Goal: Information Seeking & Learning: Learn about a topic

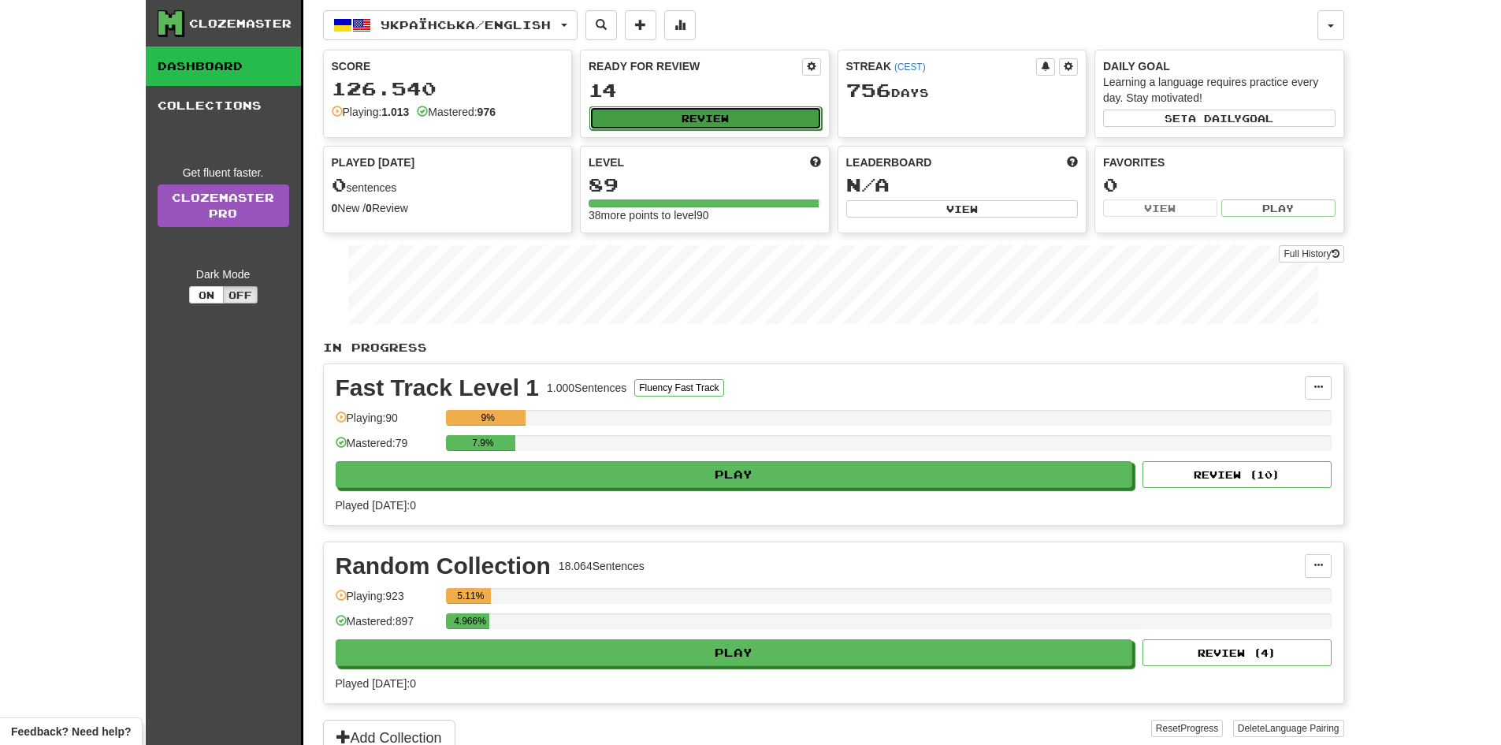
click at [740, 112] on button "Review" at bounding box center [705, 118] width 232 height 24
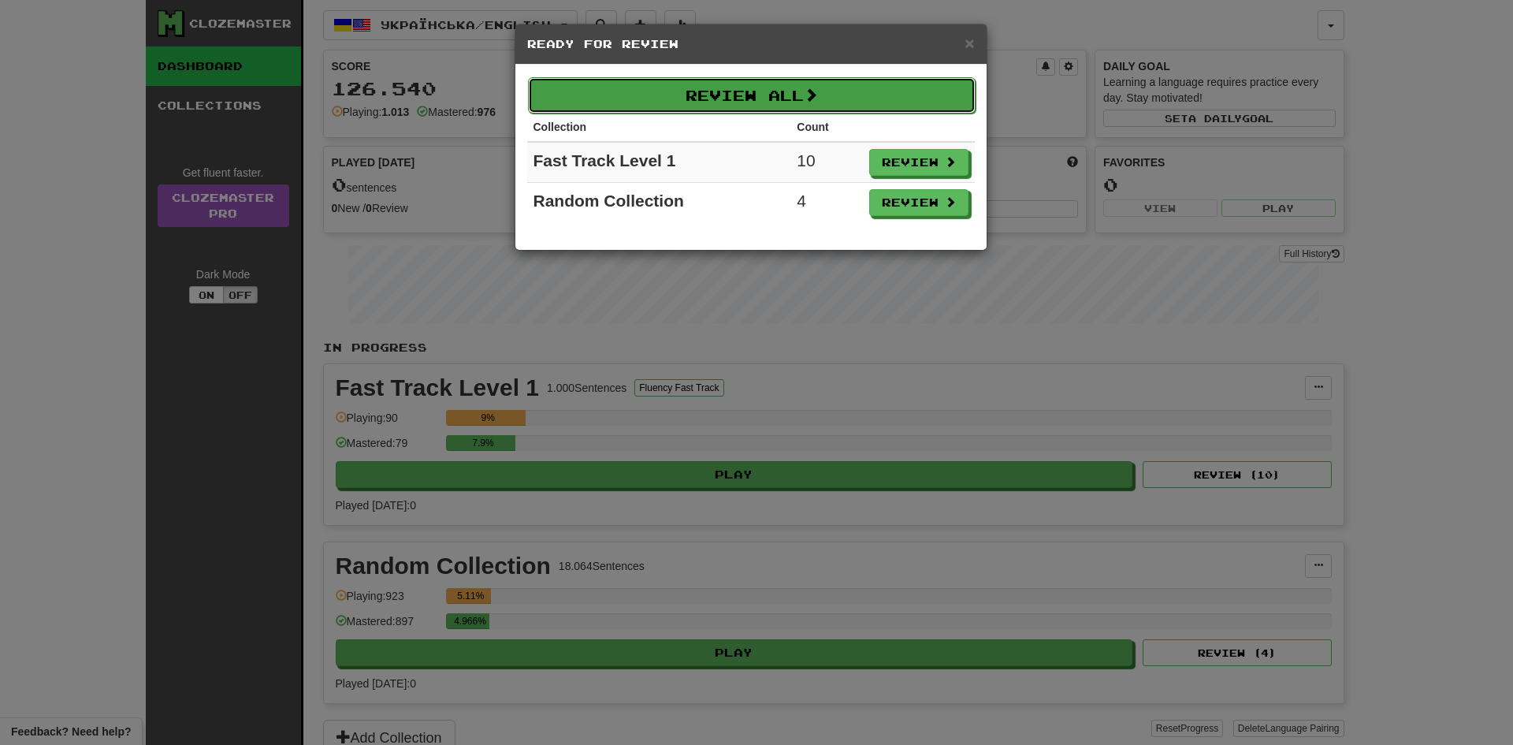
click at [758, 94] on button "Review All" at bounding box center [752, 95] width 448 height 36
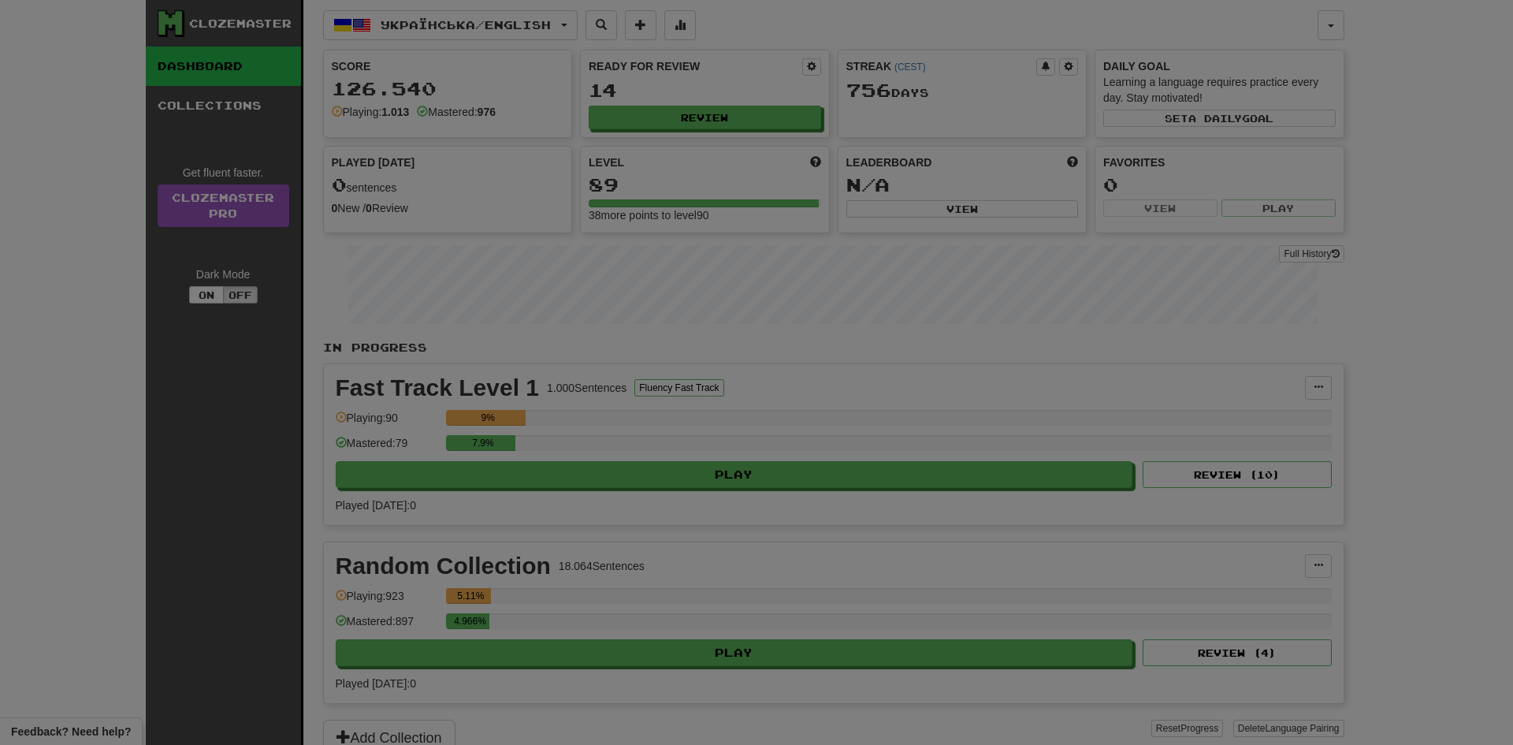
select select "**"
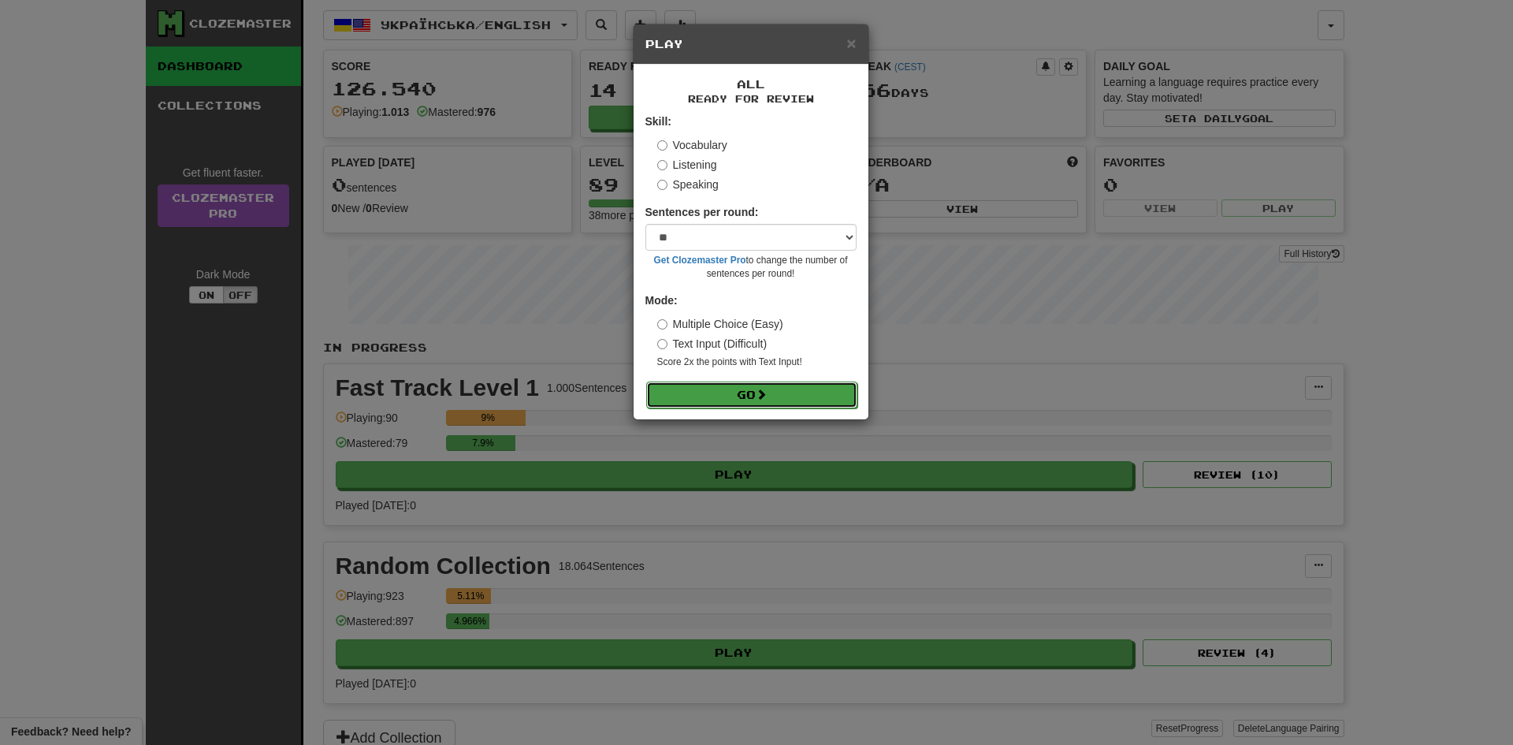
click at [764, 391] on span at bounding box center [761, 393] width 11 height 11
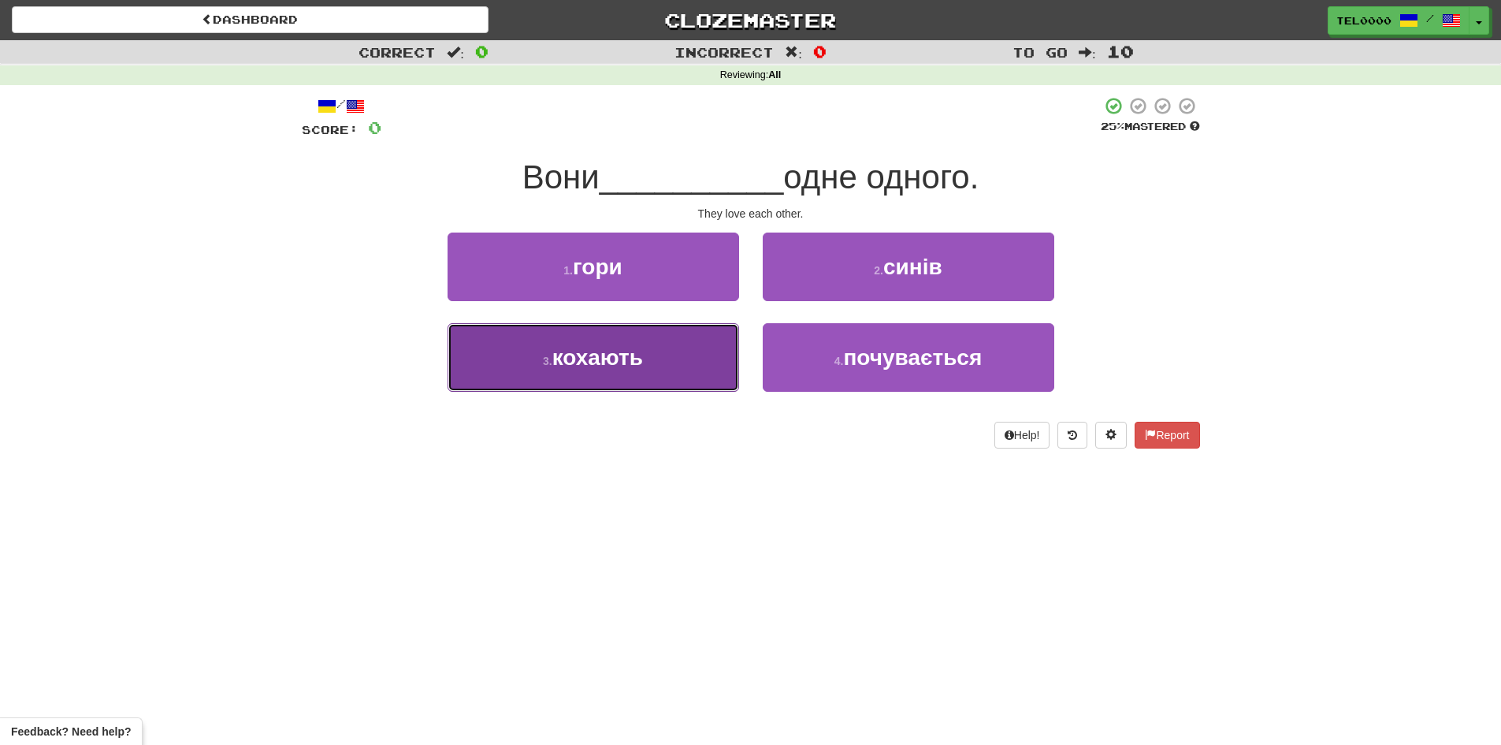
click at [697, 362] on button "3 . кохають" at bounding box center [594, 357] width 292 height 69
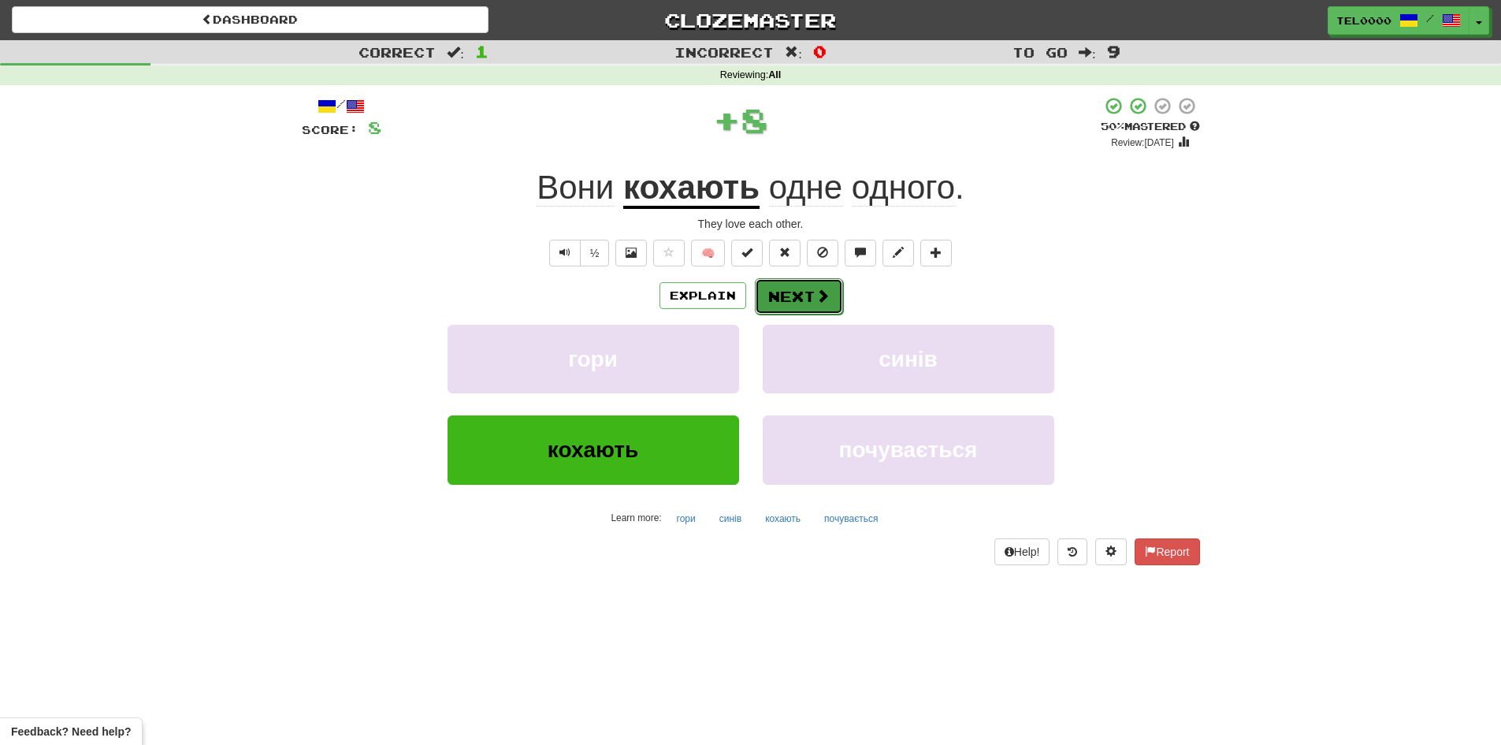
click at [808, 284] on button "Next" at bounding box center [799, 296] width 88 height 36
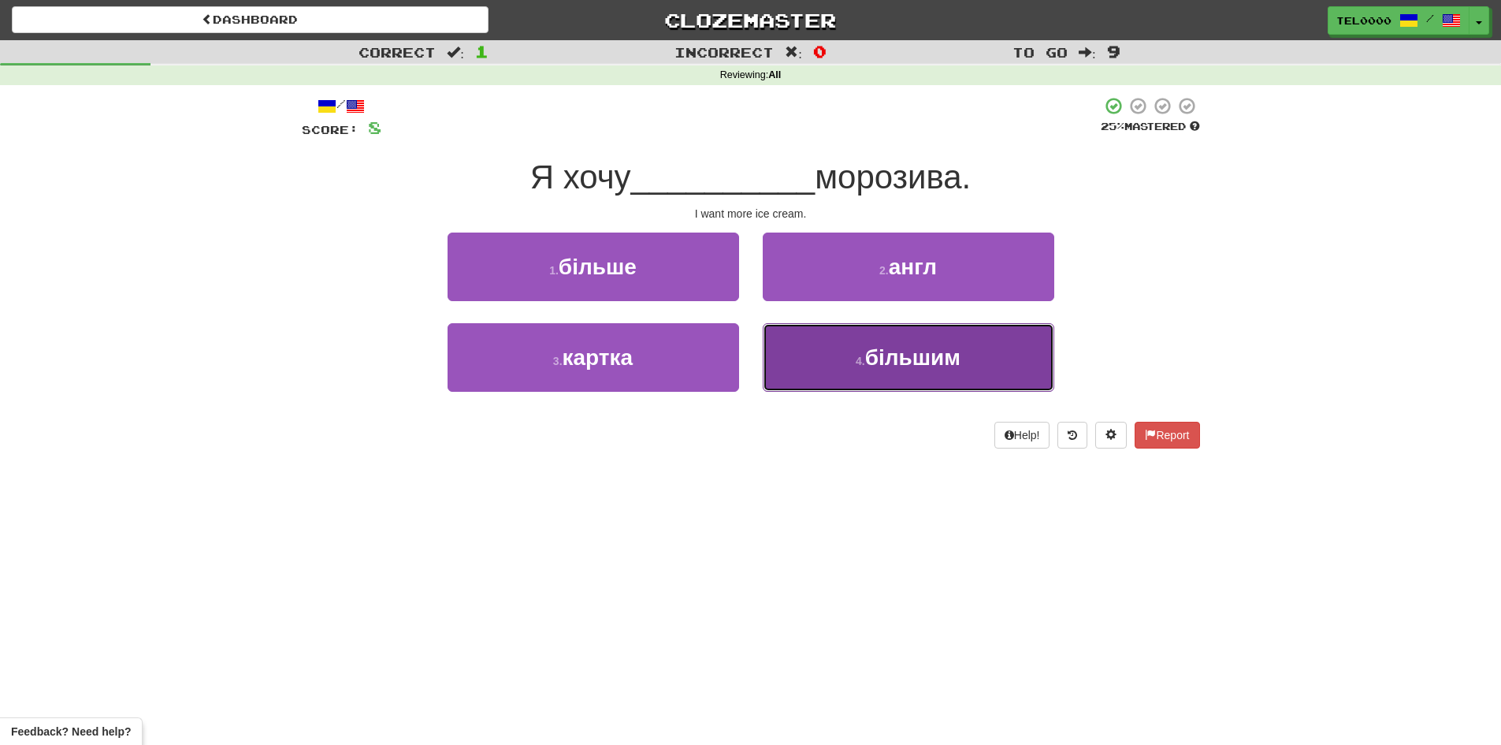
click at [852, 373] on button "4 . більшим" at bounding box center [909, 357] width 292 height 69
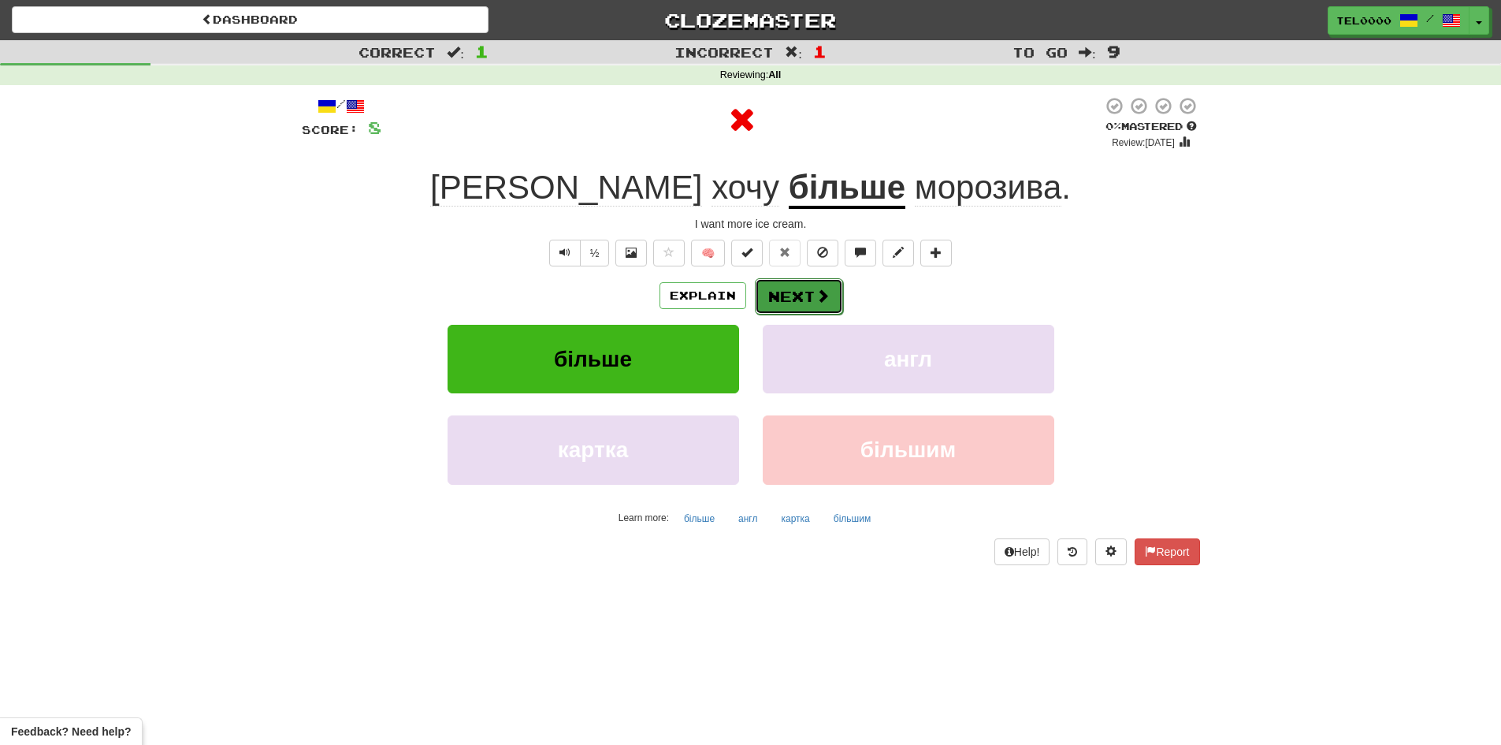
click at [816, 298] on span at bounding box center [823, 295] width 14 height 14
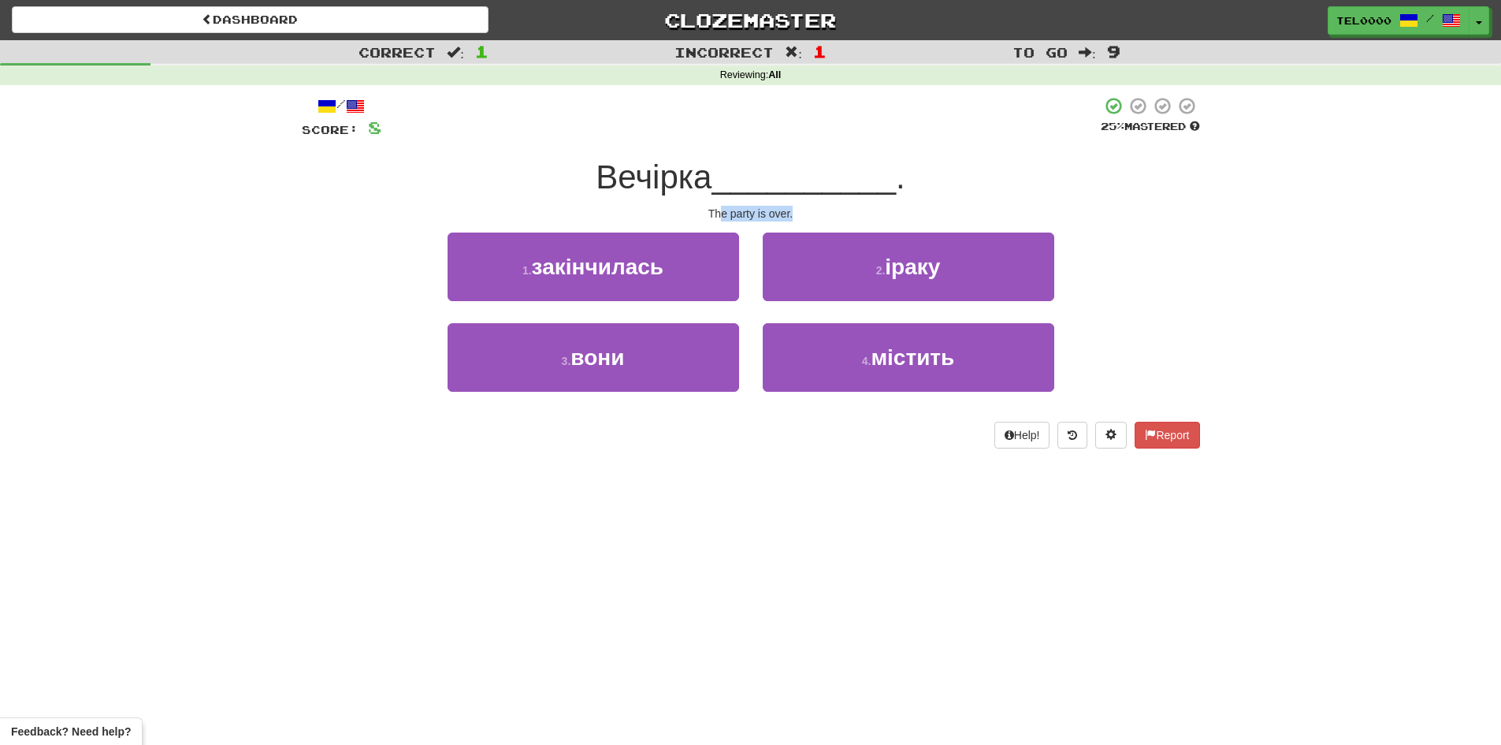
drag, startPoint x: 721, startPoint y: 210, endPoint x: 838, endPoint y: 210, distance: 116.6
click at [838, 210] on div "The party is over." at bounding box center [751, 214] width 898 height 16
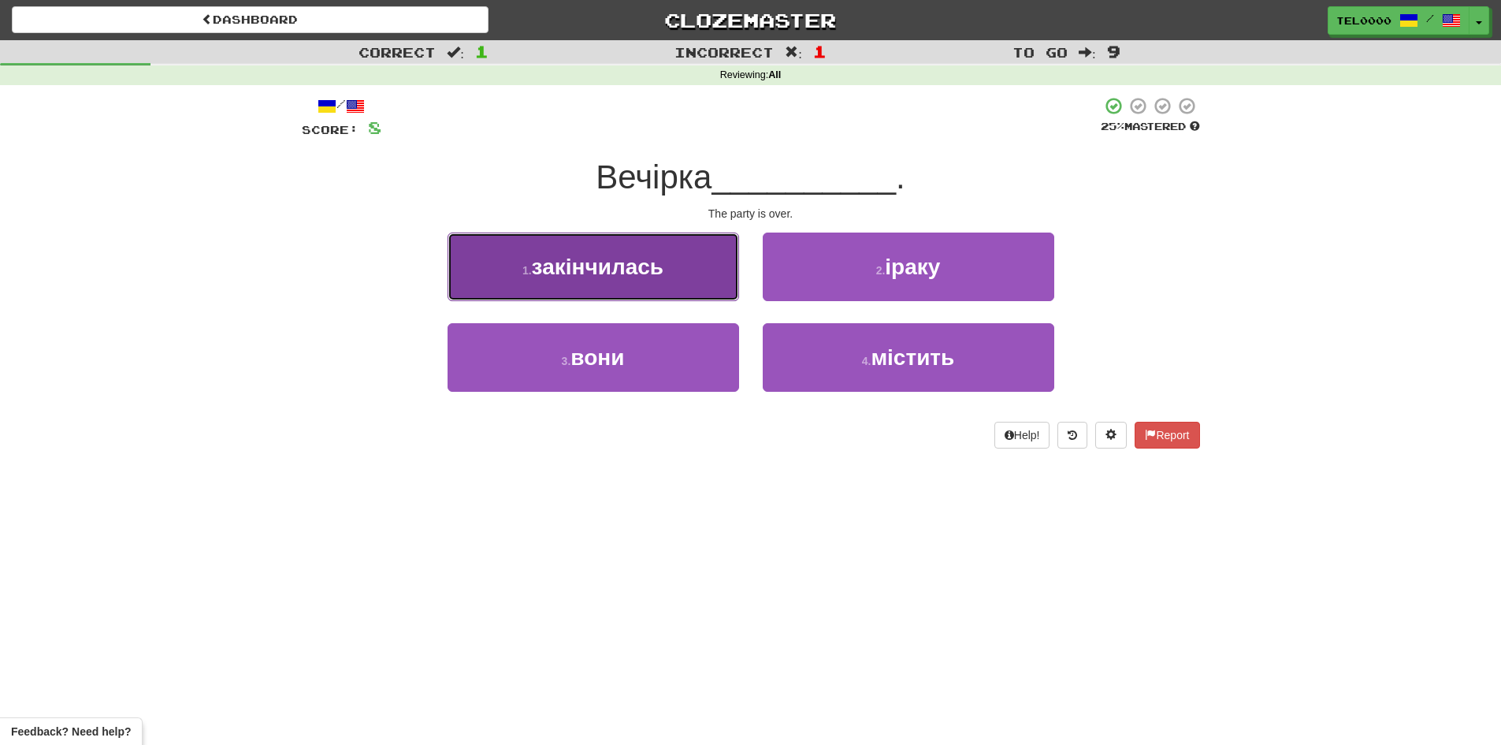
click at [668, 292] on button "1 . закінчилась" at bounding box center [594, 266] width 292 height 69
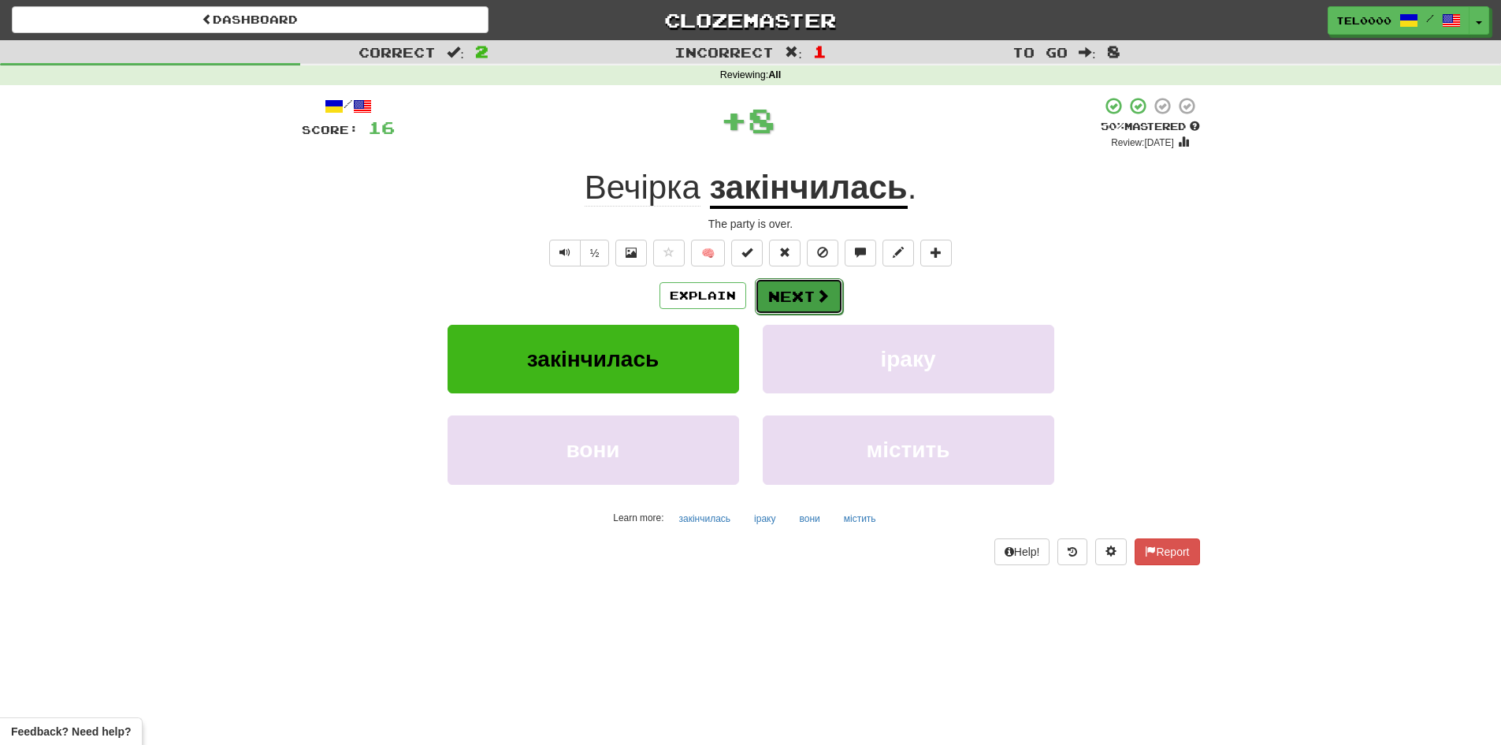
click at [786, 299] on button "Next" at bounding box center [799, 296] width 88 height 36
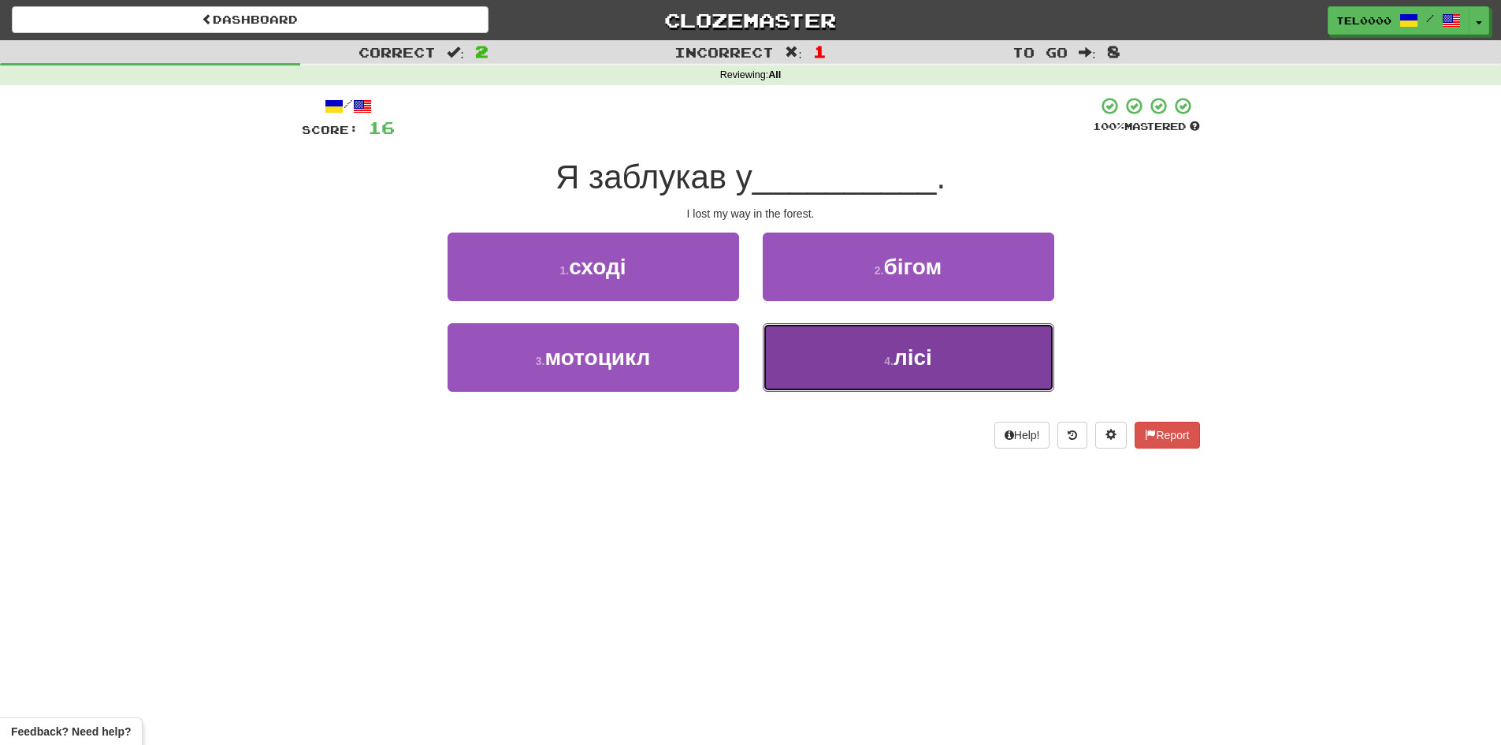
click at [790, 345] on button "4 . лісі" at bounding box center [909, 357] width 292 height 69
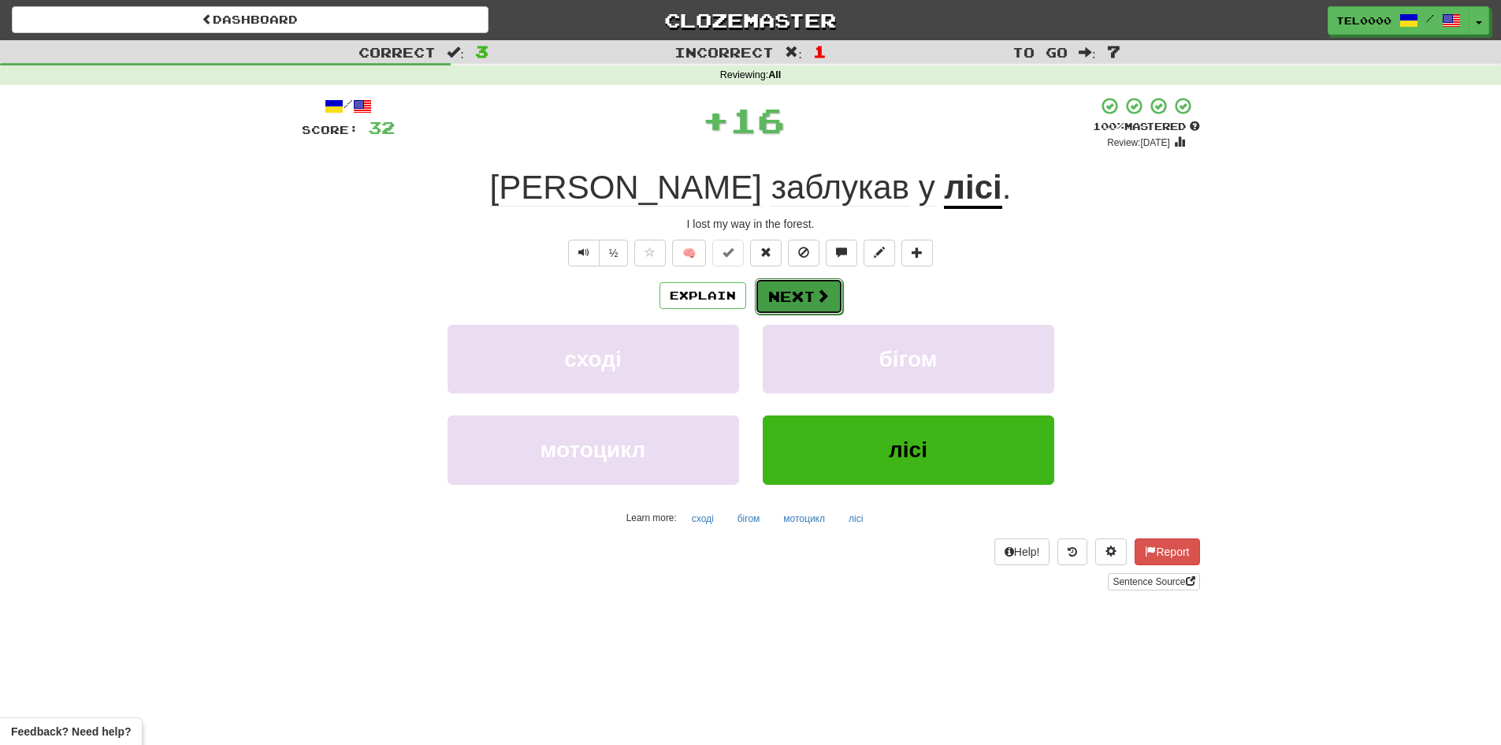
click at [792, 292] on button "Next" at bounding box center [799, 296] width 88 height 36
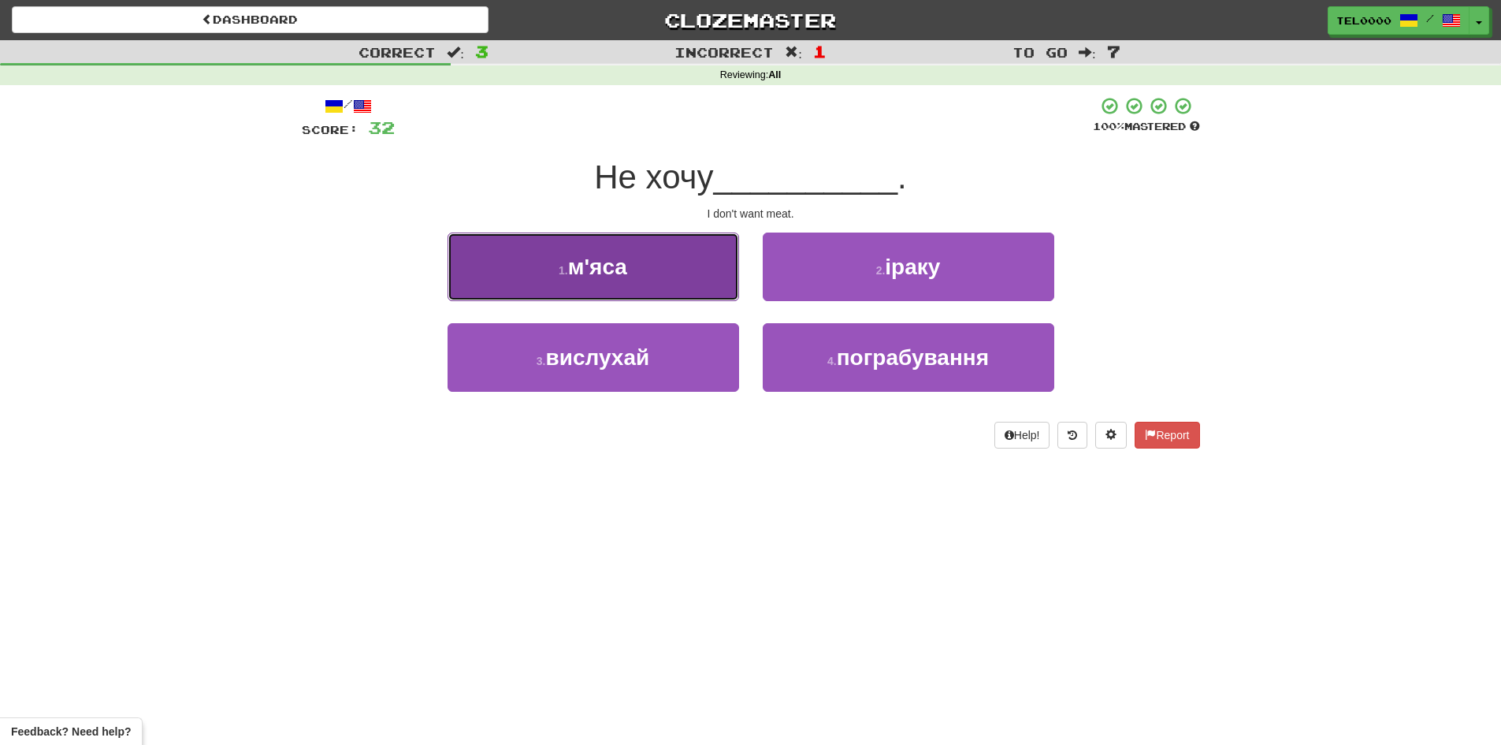
click at [682, 282] on button "1 . м'яса" at bounding box center [594, 266] width 292 height 69
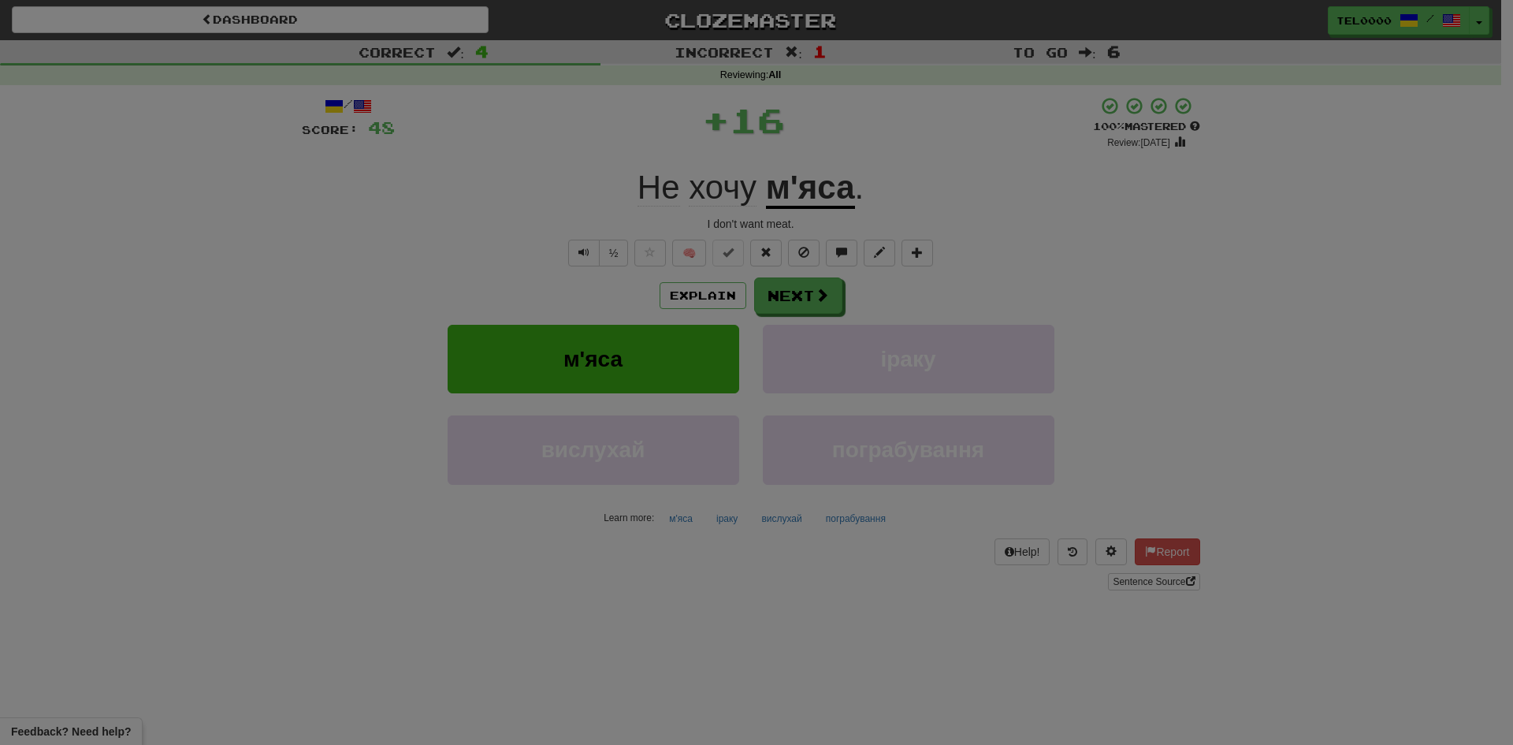
click at [808, 302] on body "Dashboard Clozemaster TEL0000 / Toggle Dropdown Dashboard Leaderboard Activity …" at bounding box center [756, 652] width 1513 height 1304
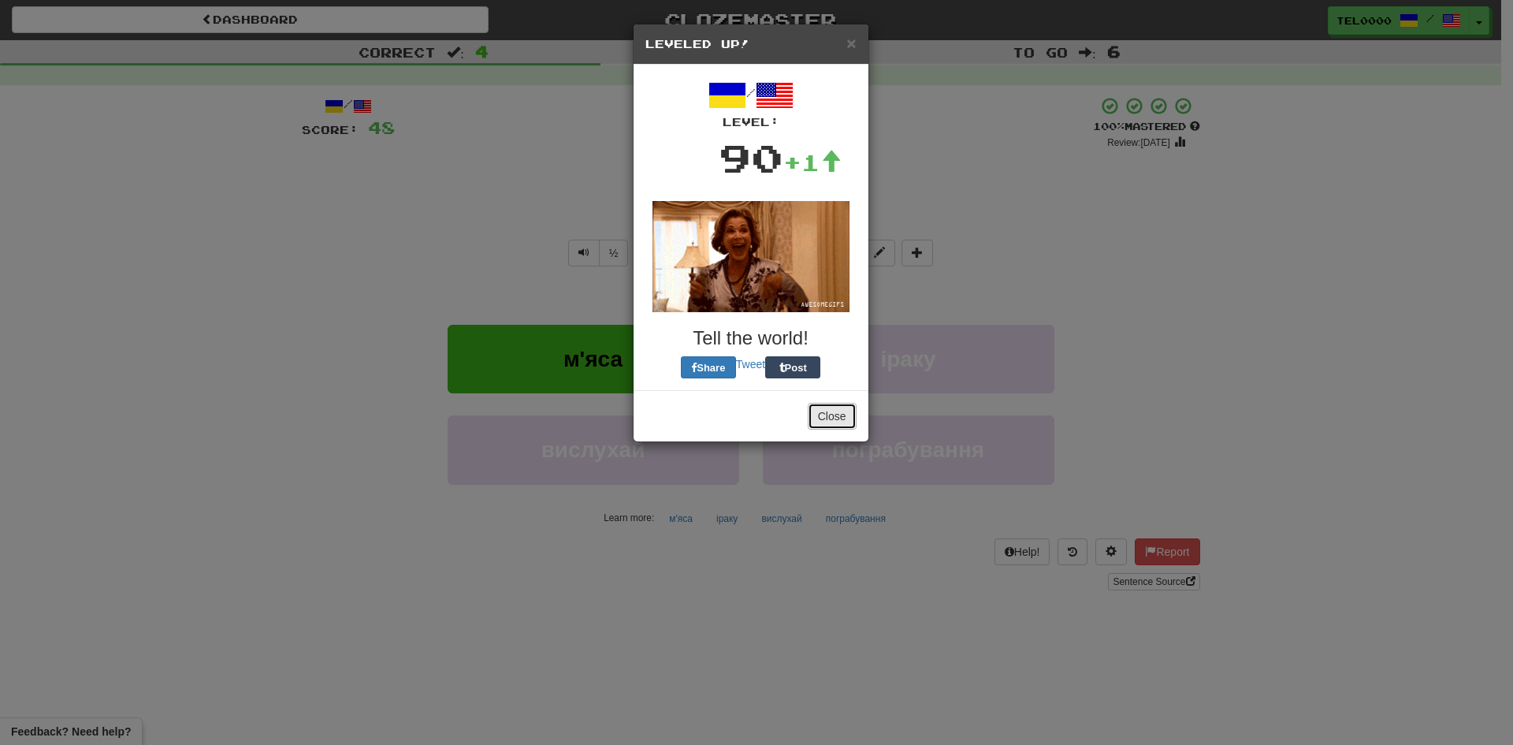
click at [848, 412] on button "Close" at bounding box center [832, 416] width 49 height 27
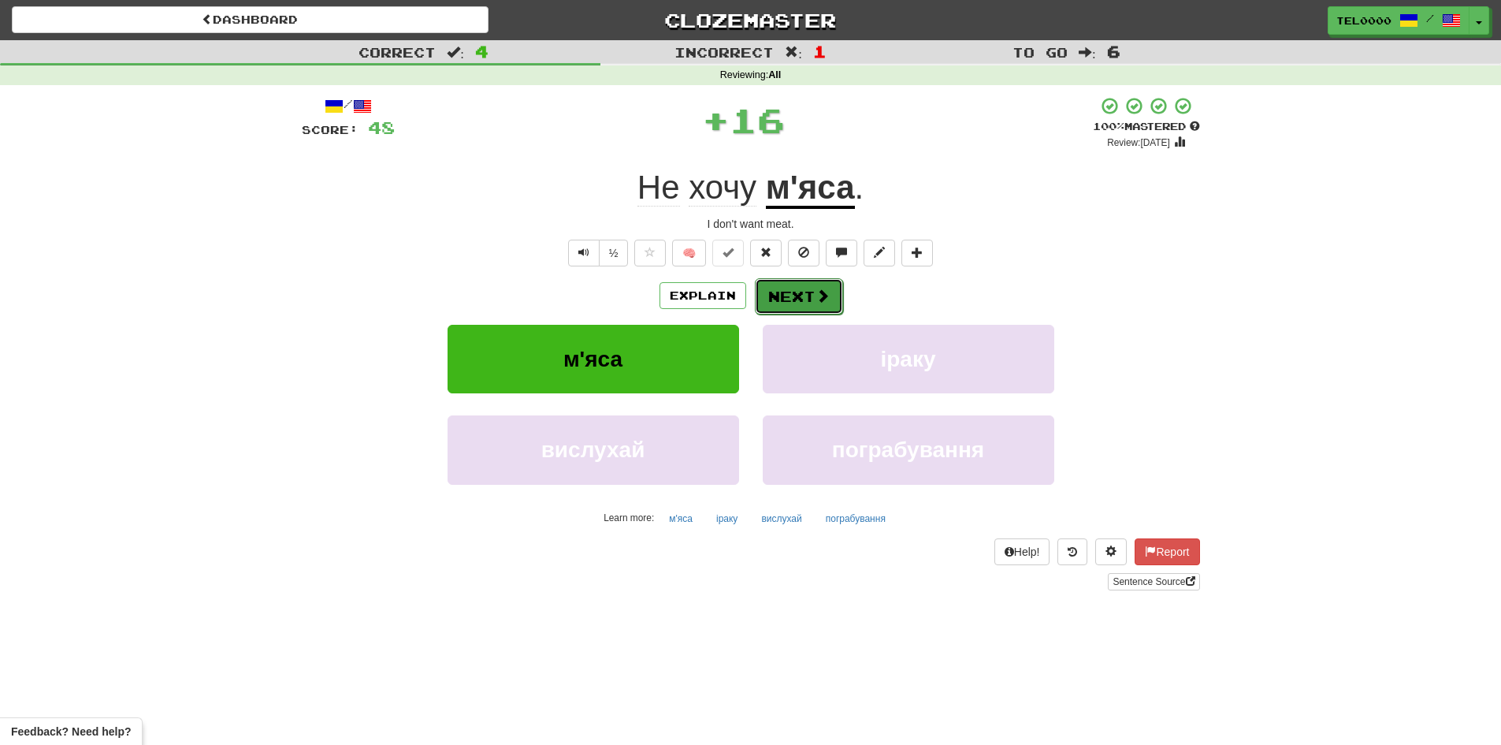
click at [826, 305] on button "Next" at bounding box center [799, 296] width 88 height 36
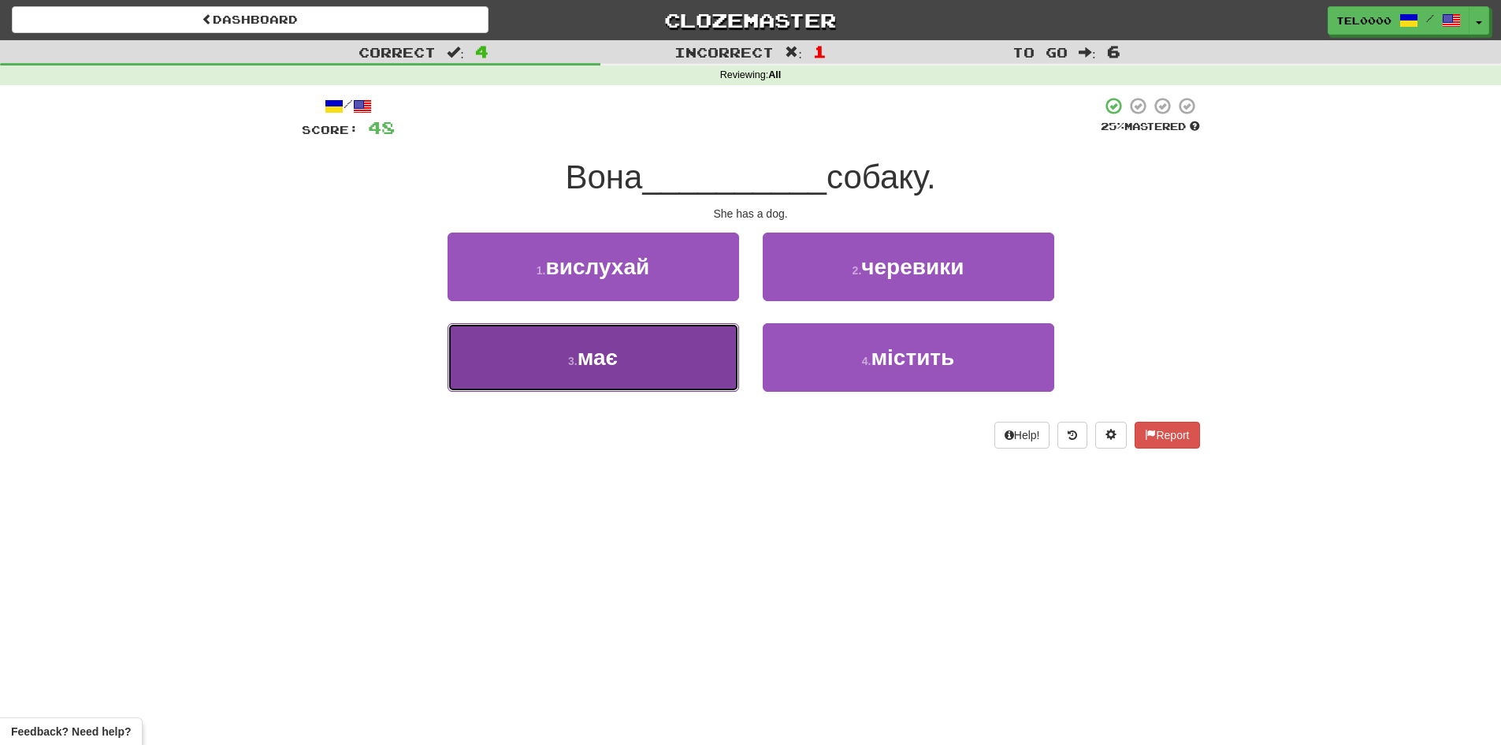
click at [695, 351] on button "3 . має" at bounding box center [594, 357] width 292 height 69
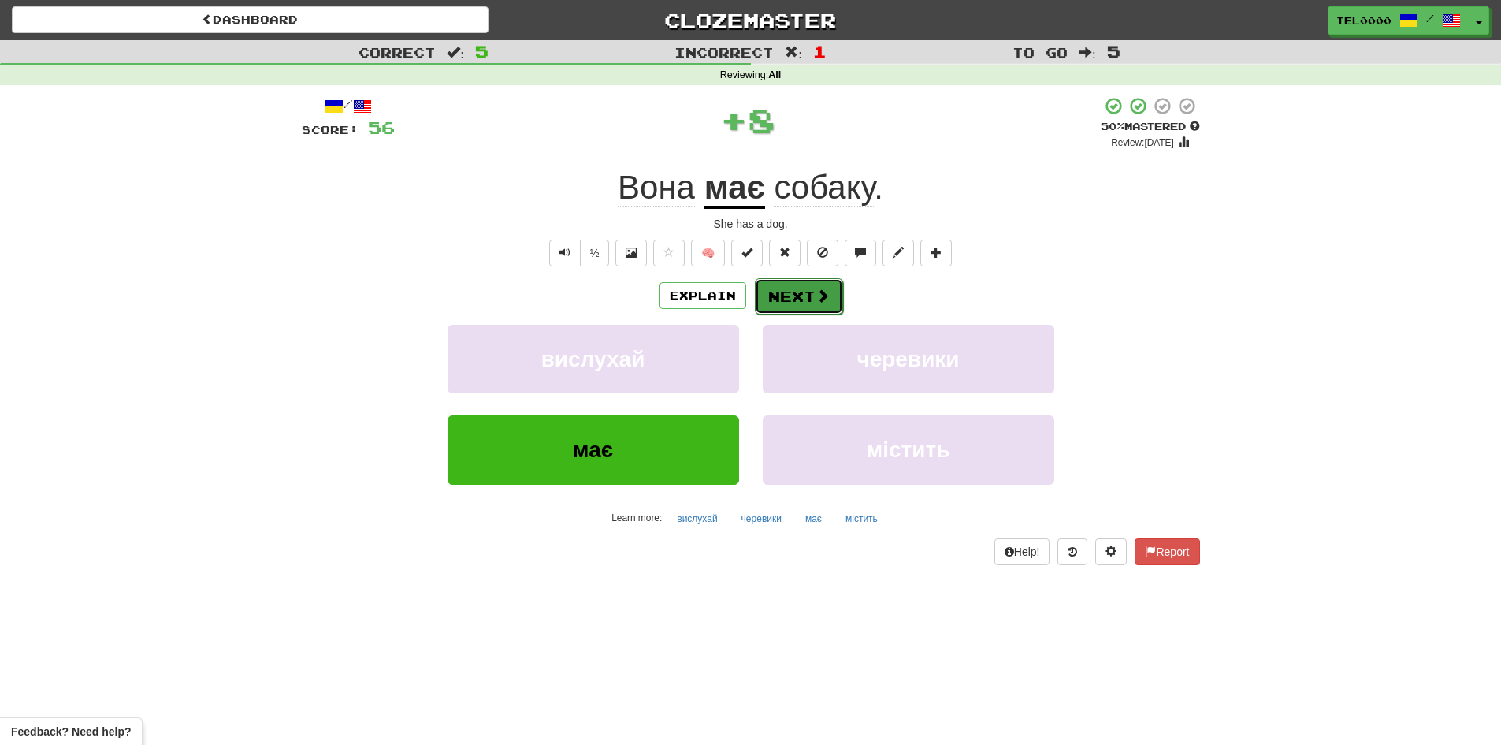
click at [797, 295] on button "Next" at bounding box center [799, 296] width 88 height 36
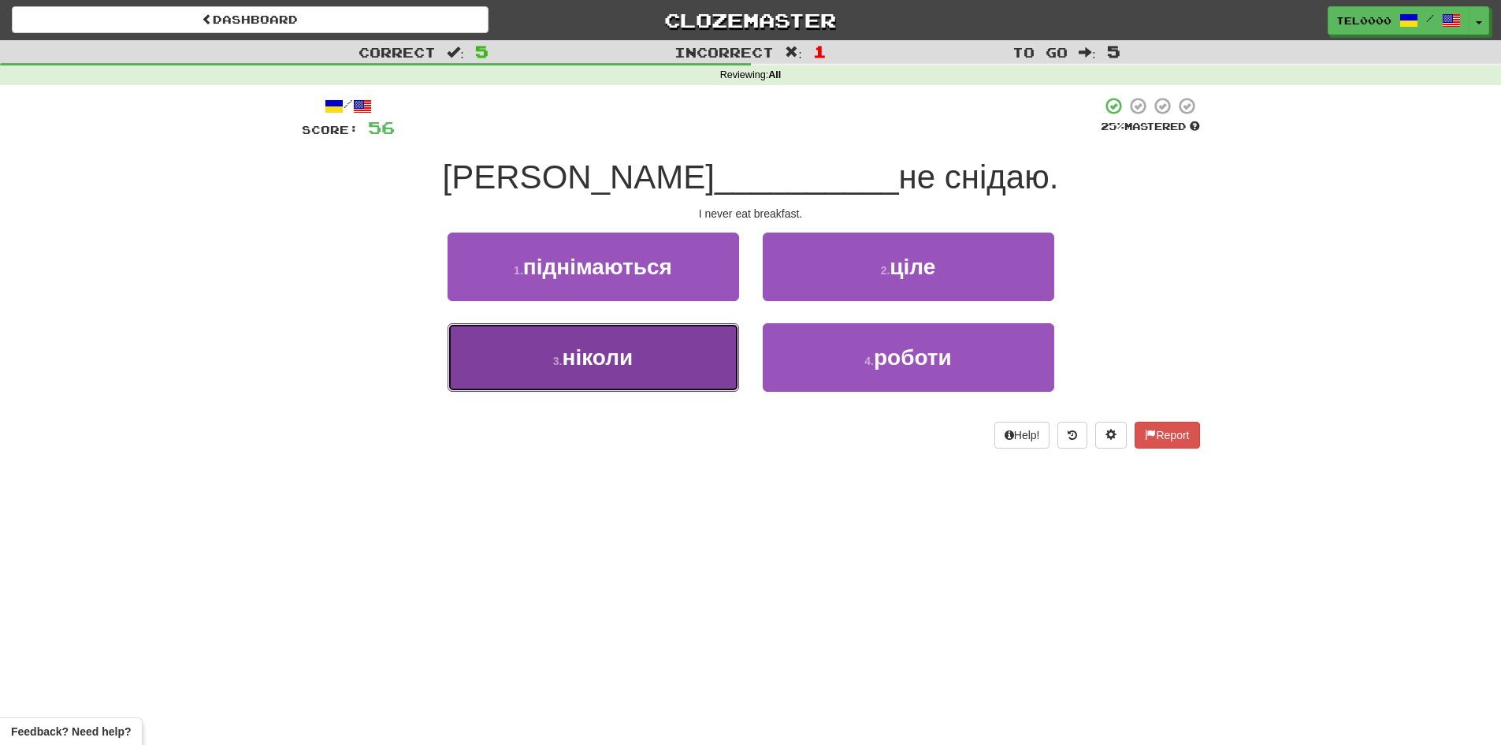
click at [678, 373] on button "3 . ніколи" at bounding box center [594, 357] width 292 height 69
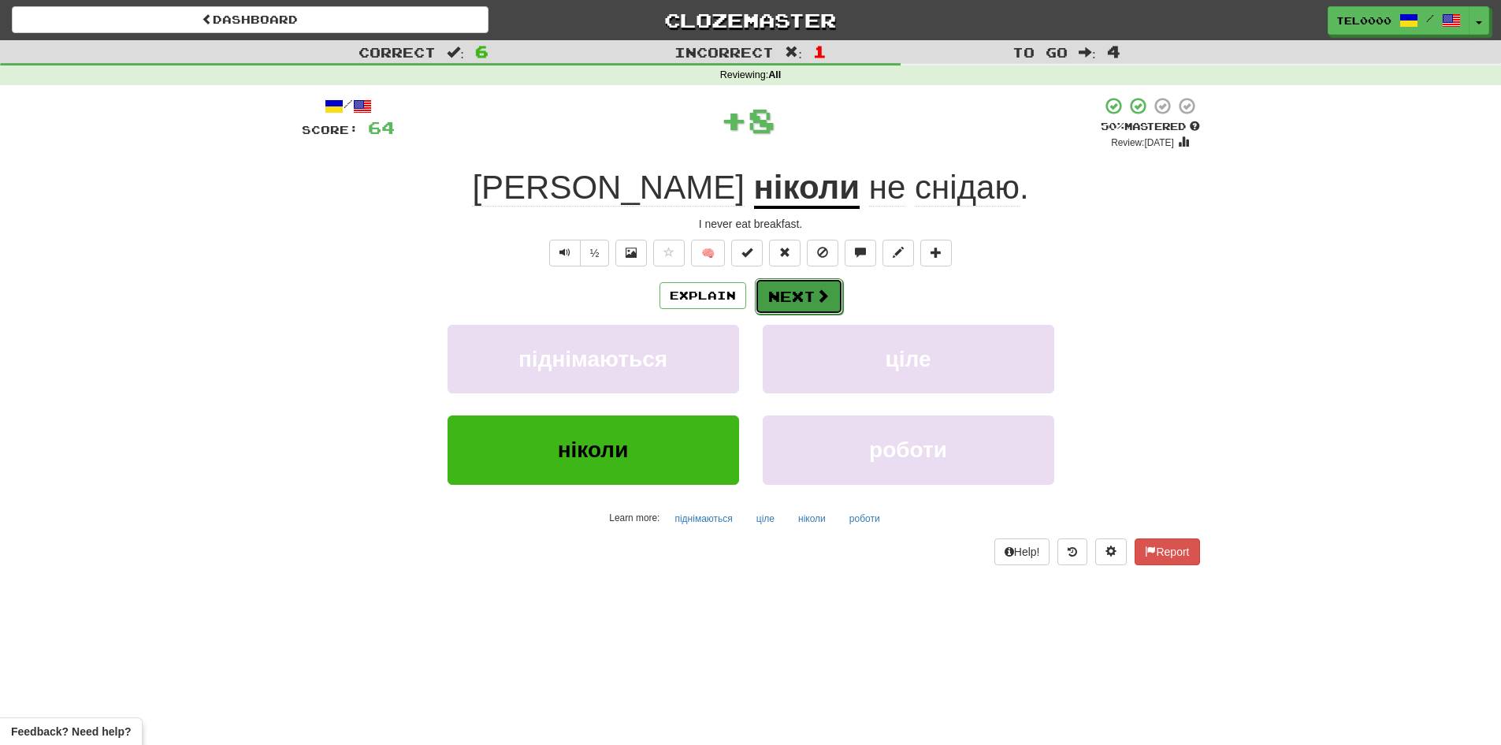
click at [810, 296] on button "Next" at bounding box center [799, 296] width 88 height 36
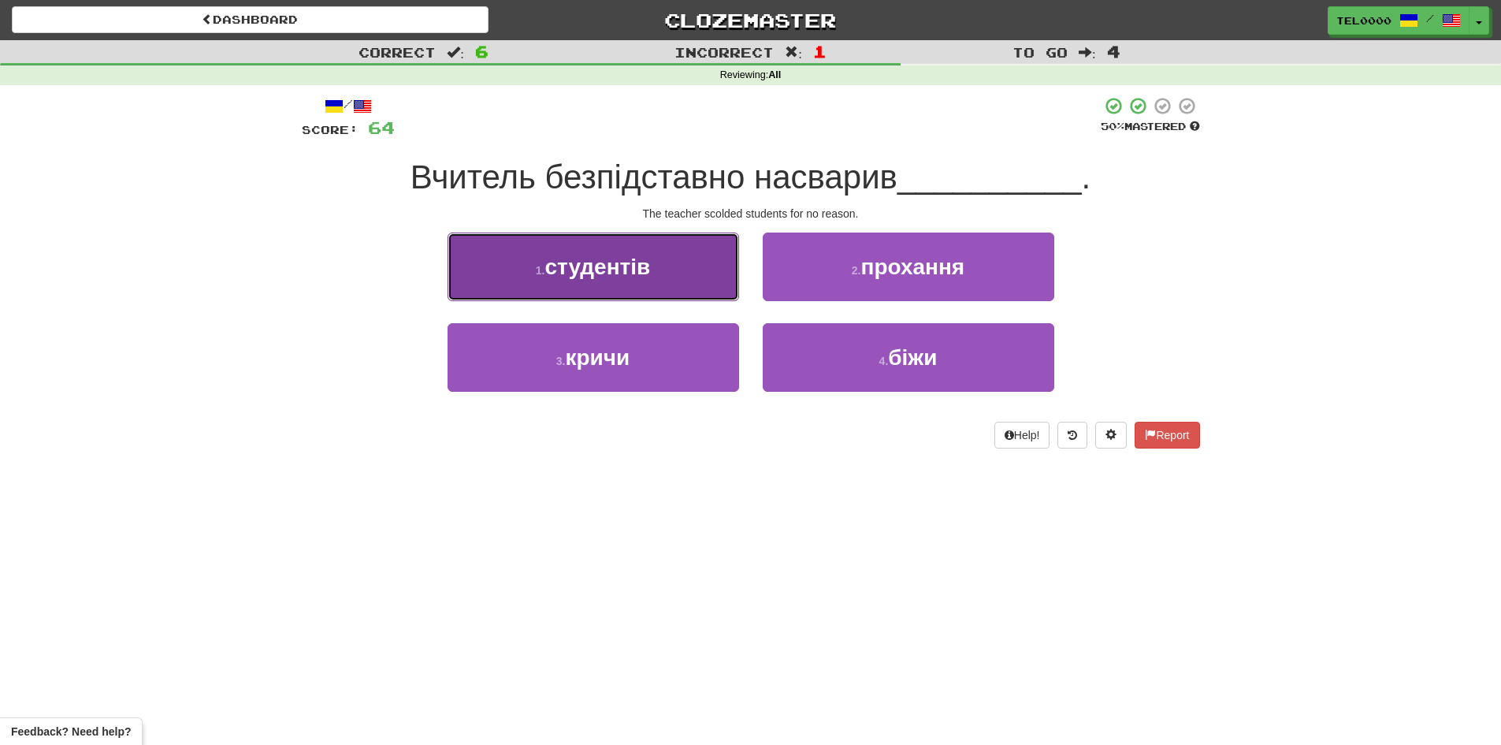
click at [711, 273] on button "1 . студентів" at bounding box center [594, 266] width 292 height 69
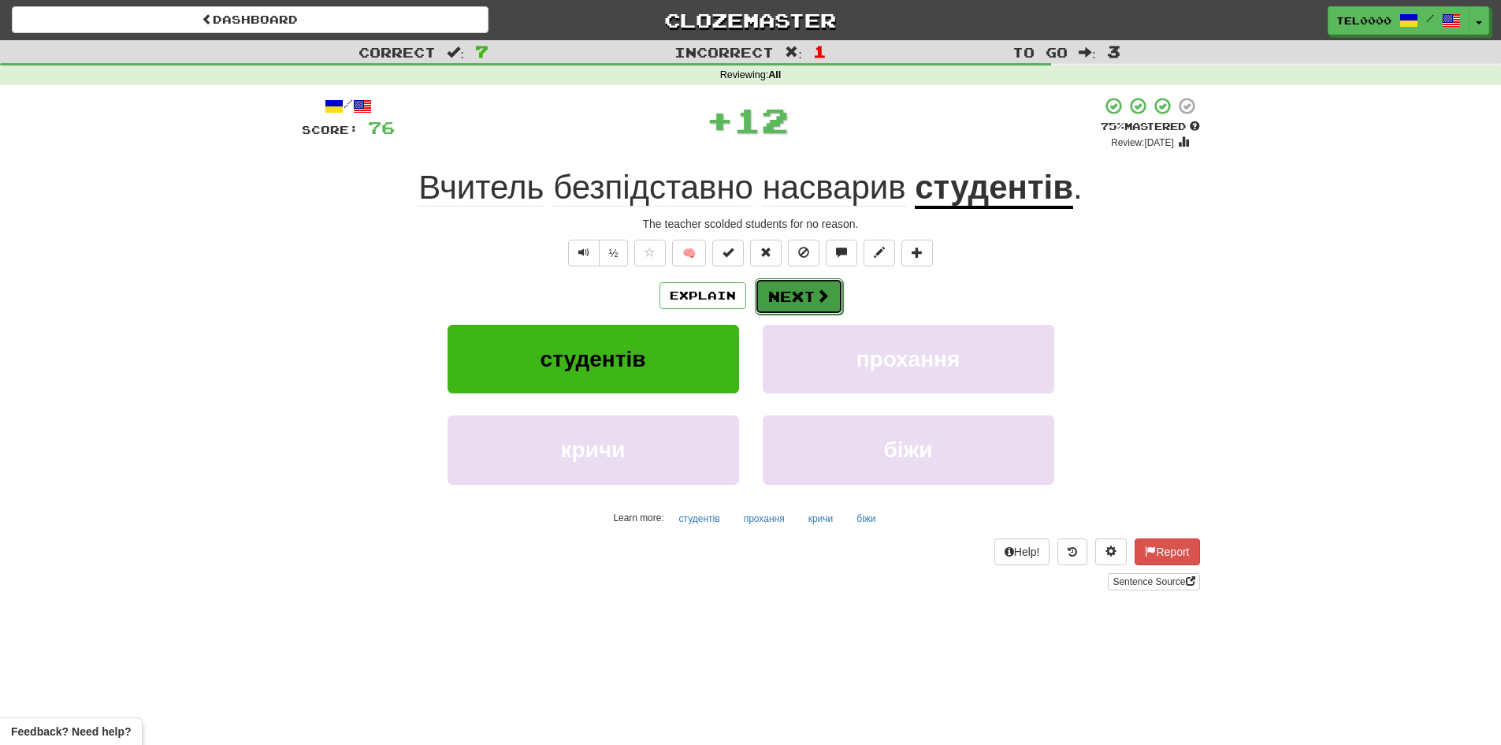
click at [835, 284] on button "Next" at bounding box center [799, 296] width 88 height 36
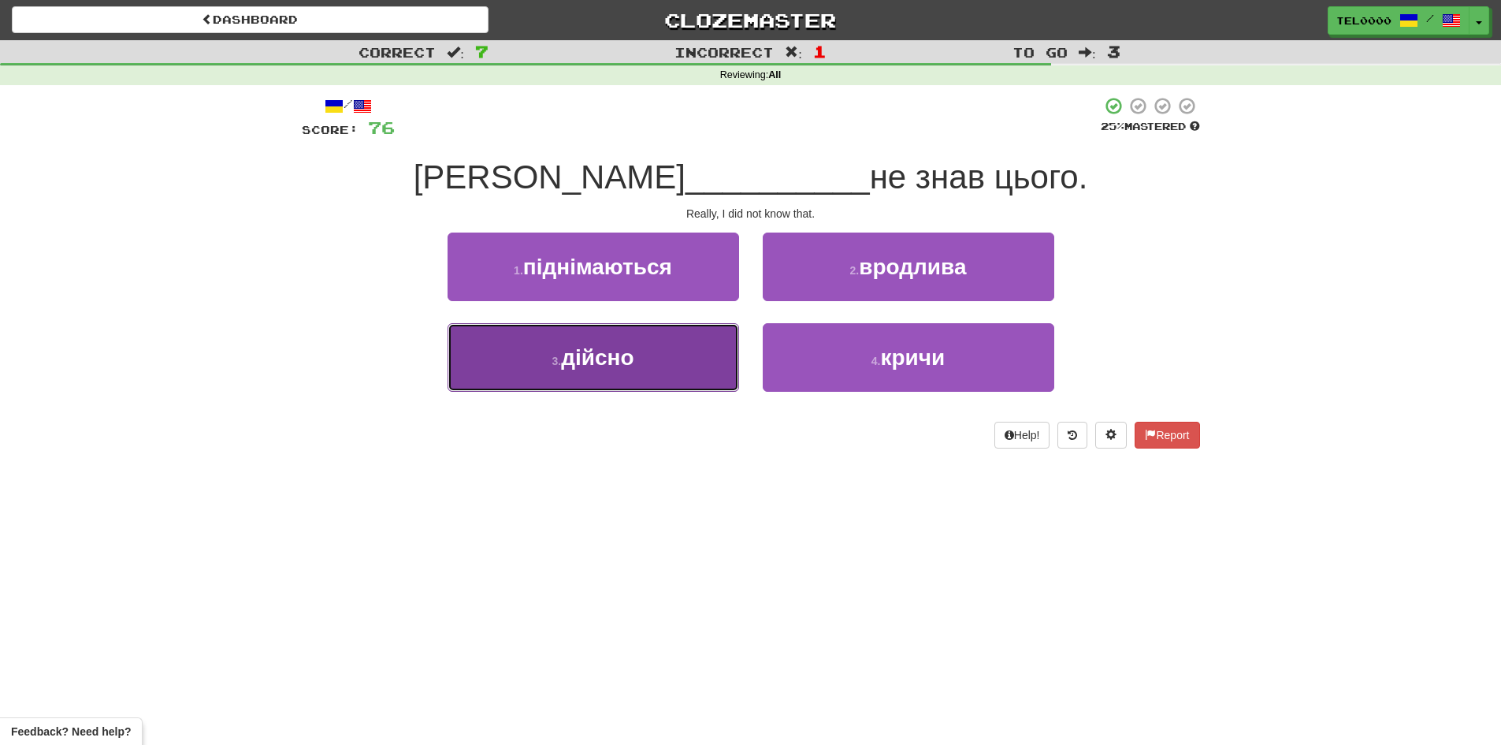
click at [671, 358] on button "3 . дійсно" at bounding box center [594, 357] width 292 height 69
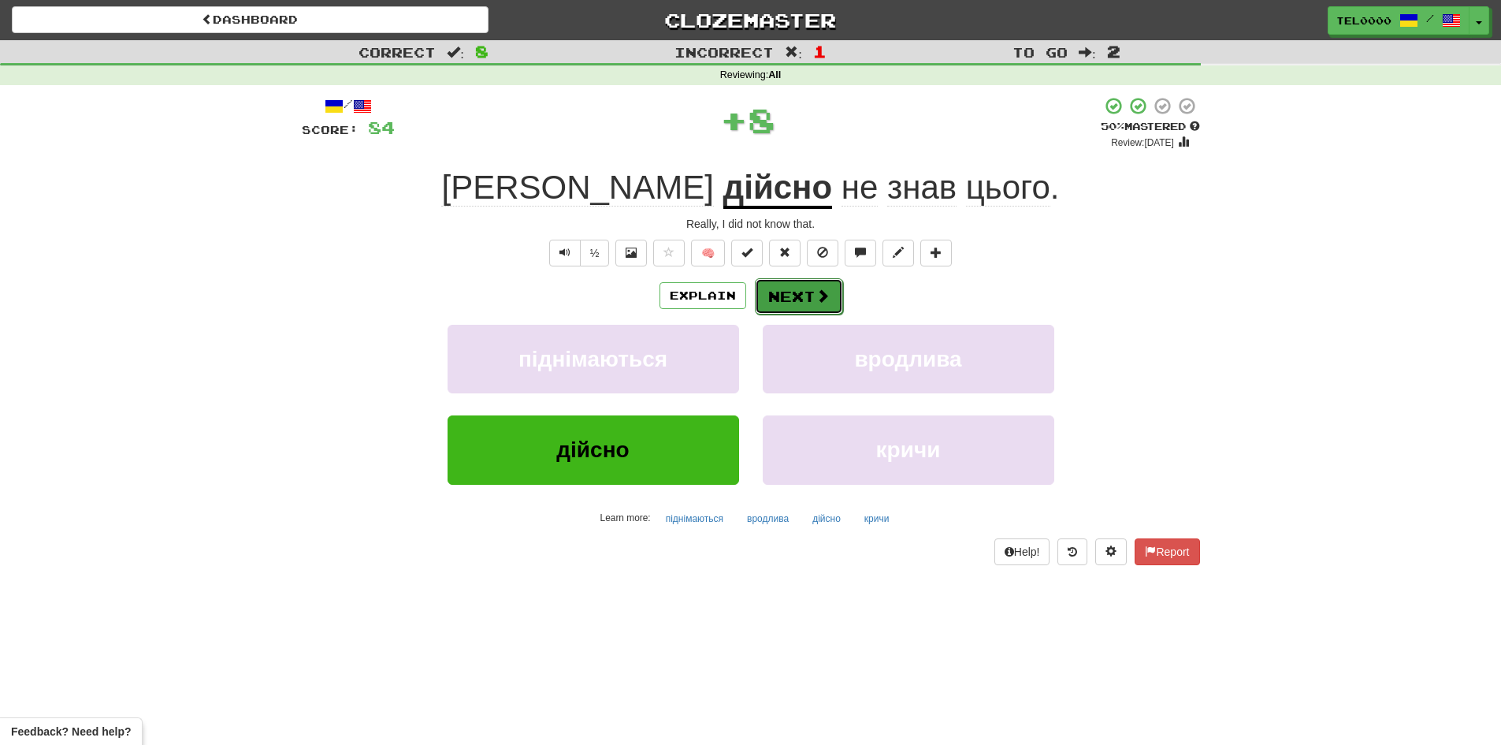
click at [826, 295] on span at bounding box center [823, 295] width 14 height 14
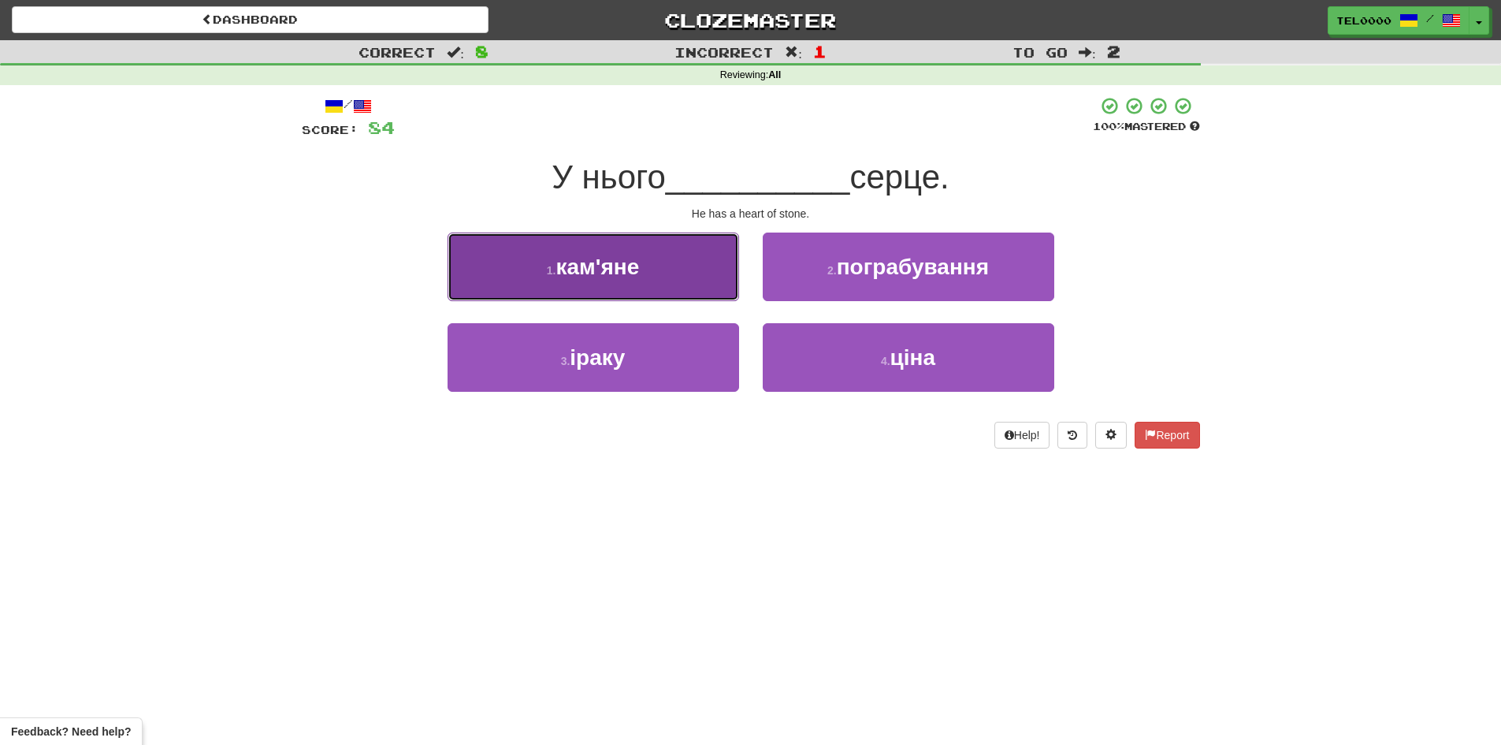
click at [643, 285] on button "1 . кам'яне" at bounding box center [594, 266] width 292 height 69
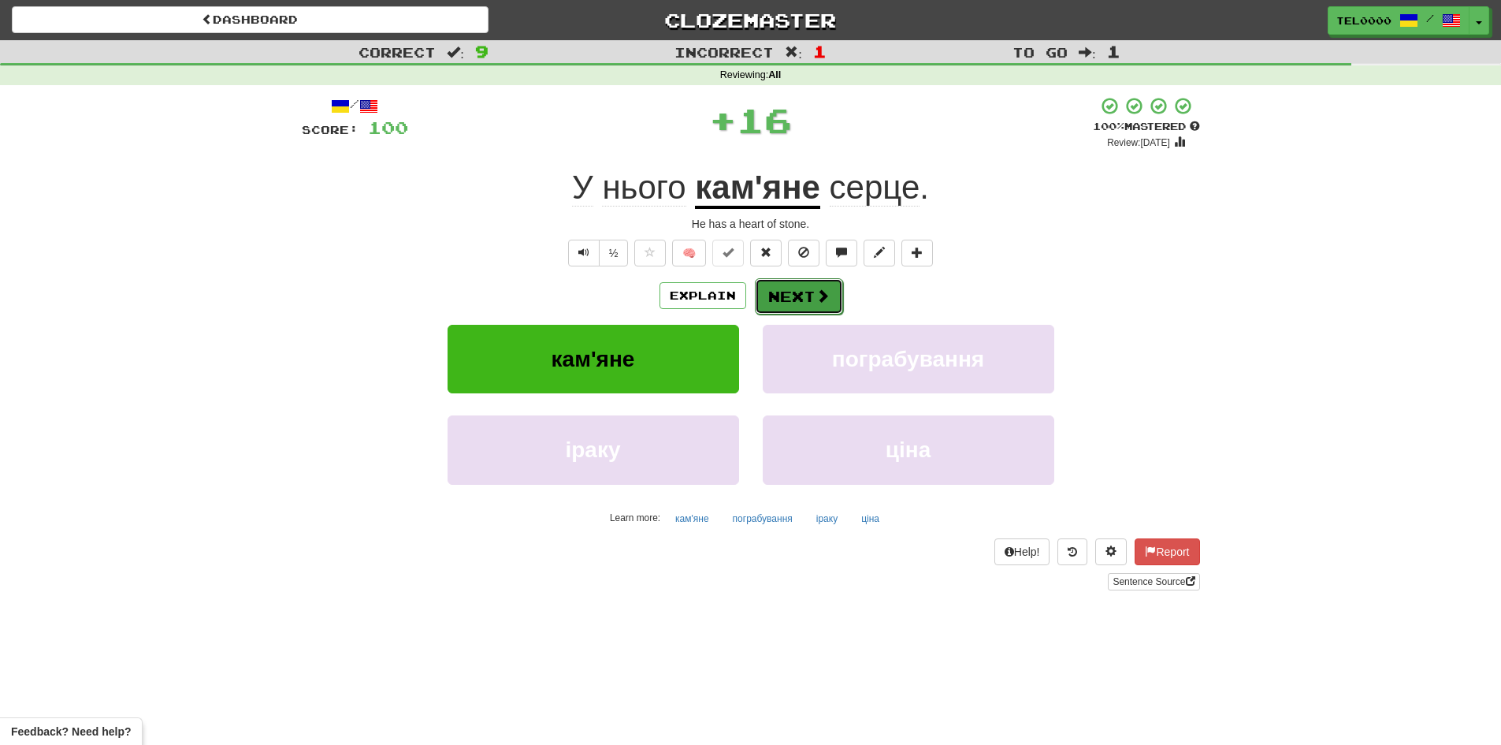
click at [776, 295] on button "Next" at bounding box center [799, 296] width 88 height 36
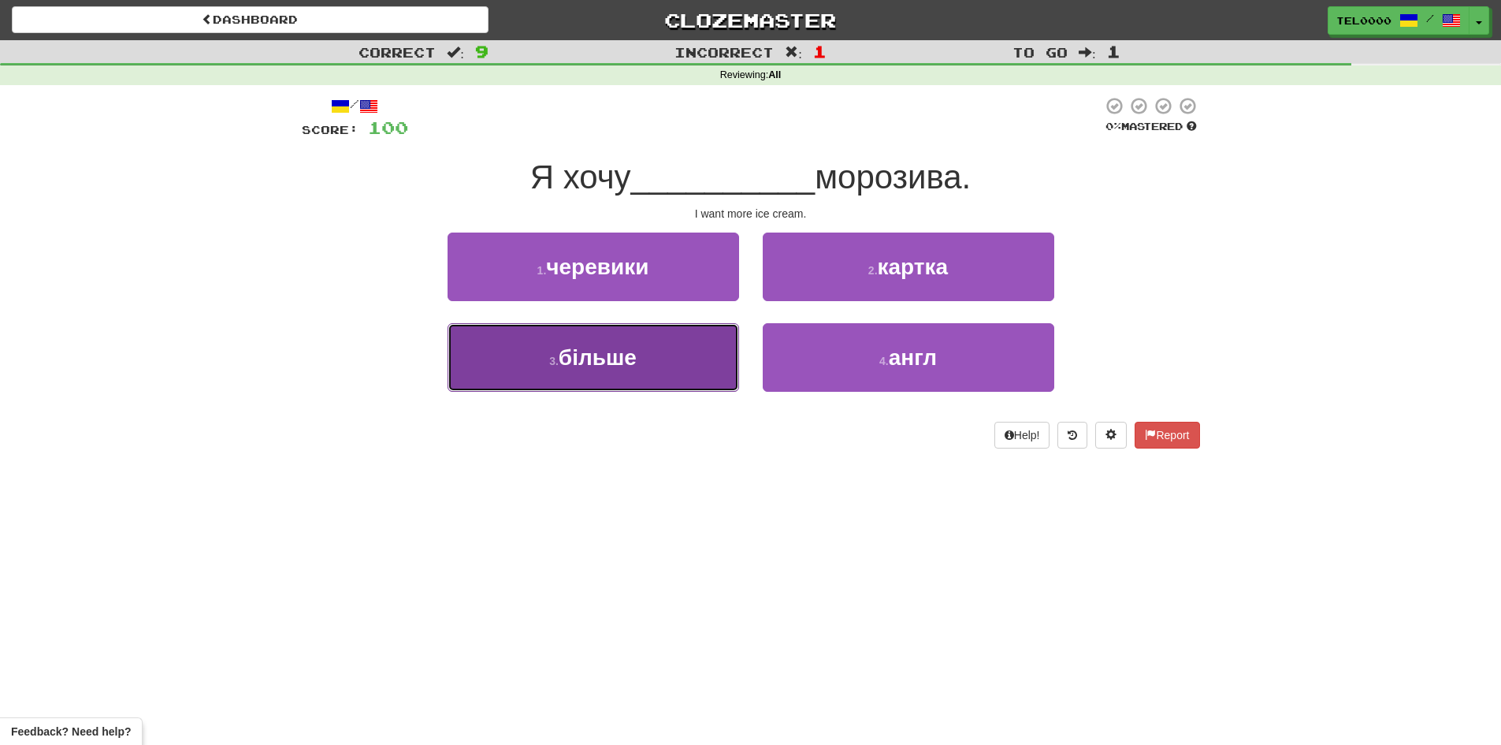
click at [721, 349] on button "3 . більше" at bounding box center [594, 357] width 292 height 69
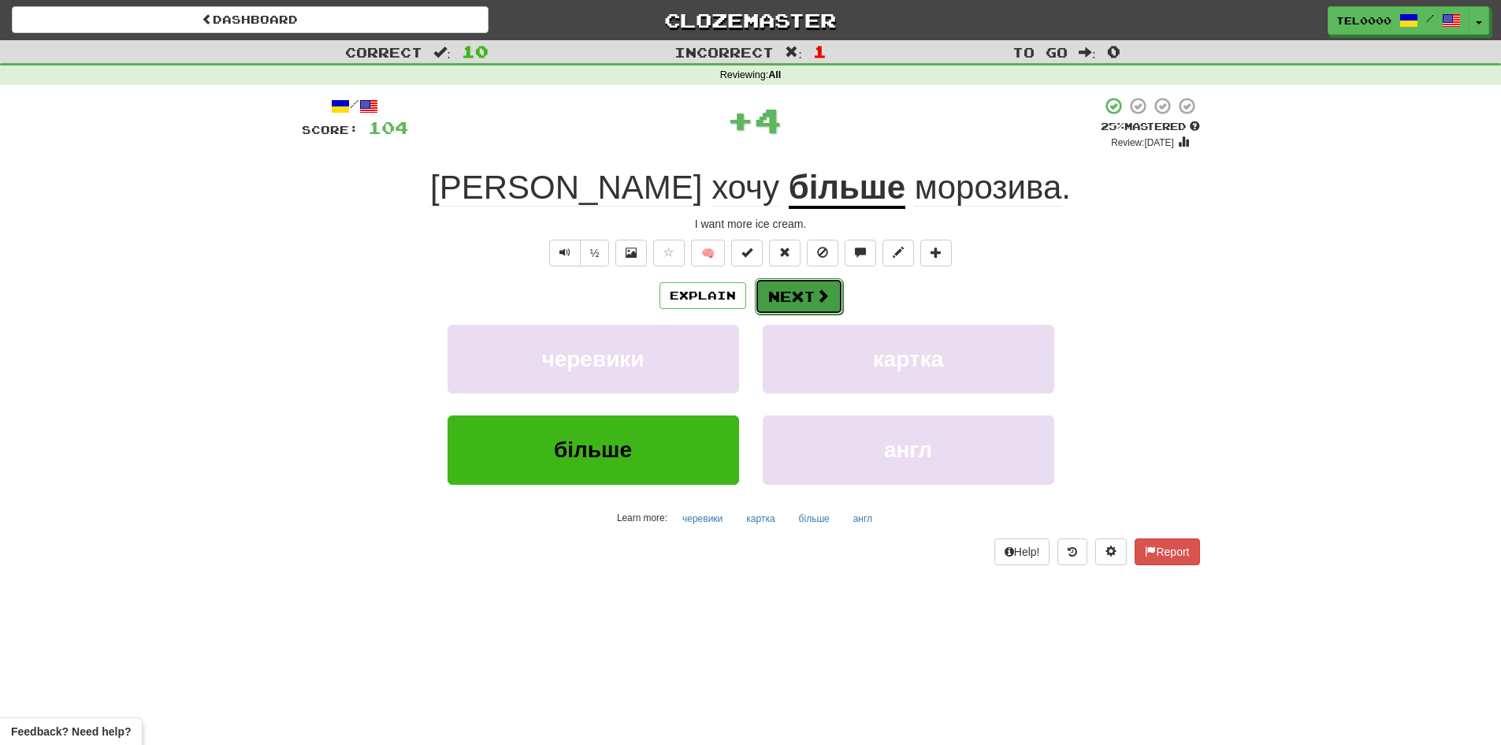
click at [798, 300] on button "Next" at bounding box center [799, 296] width 88 height 36
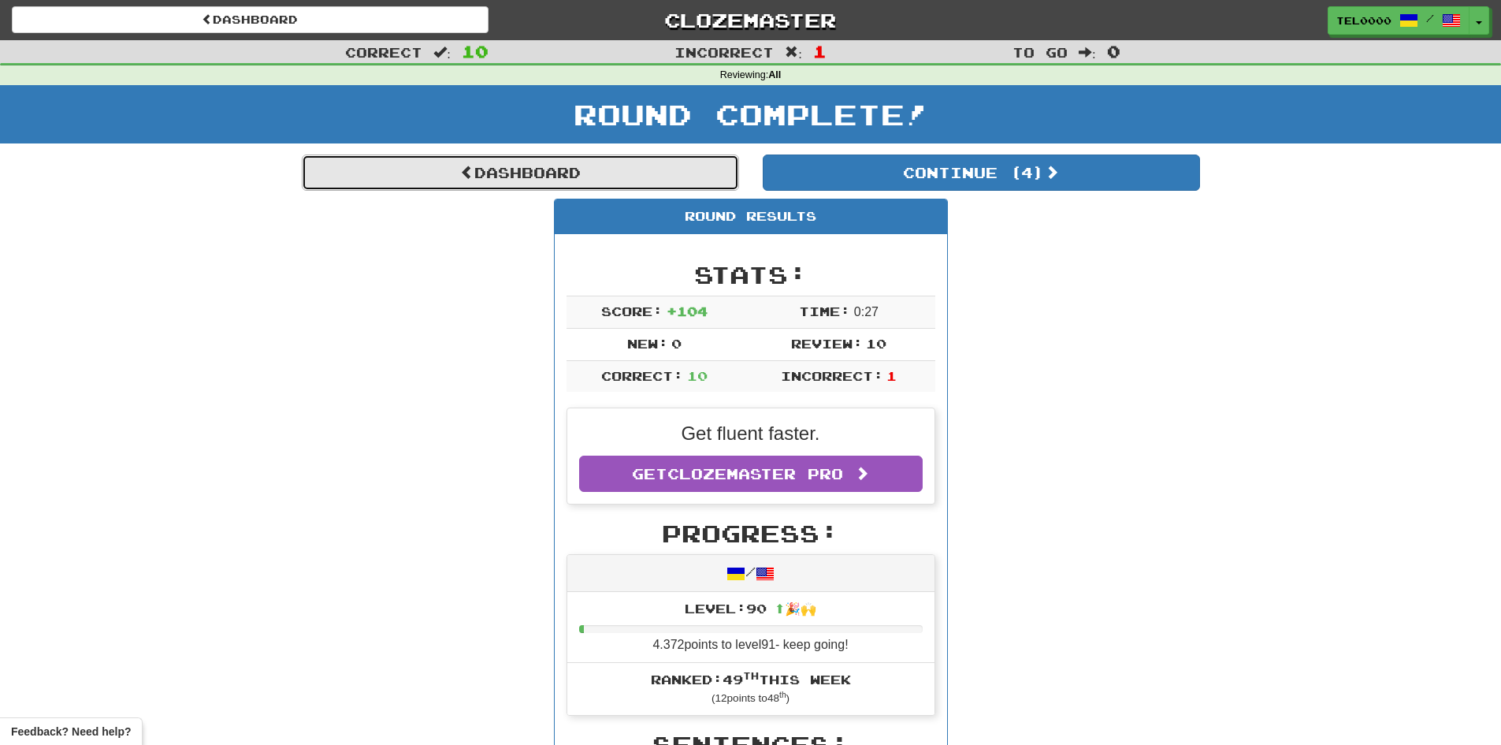
click at [586, 188] on link "Dashboard" at bounding box center [520, 172] width 437 height 36
